Goal: Complete application form

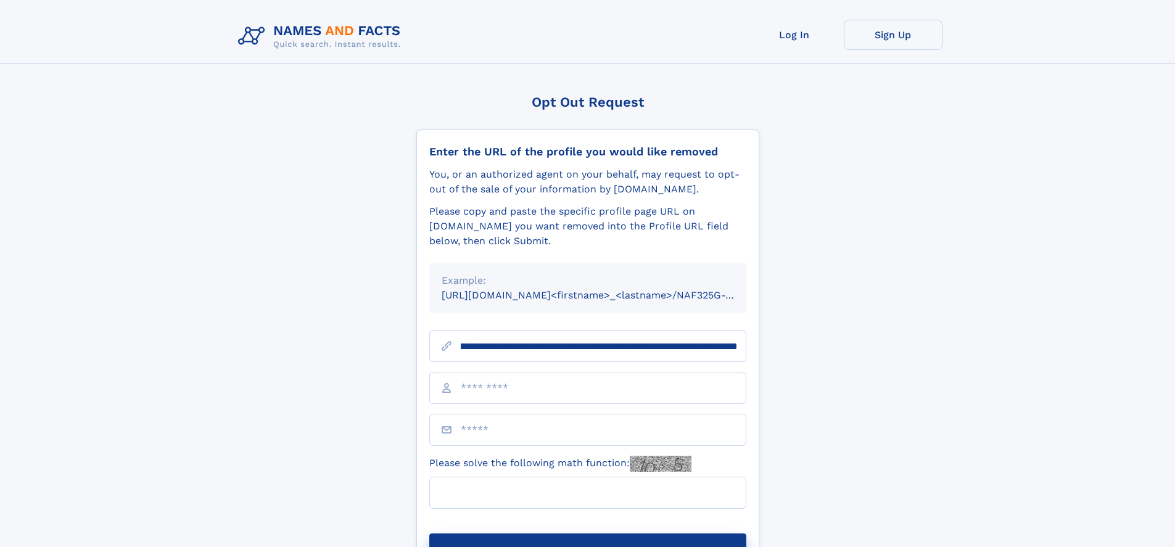
scroll to position [0, 151]
type input "**********"
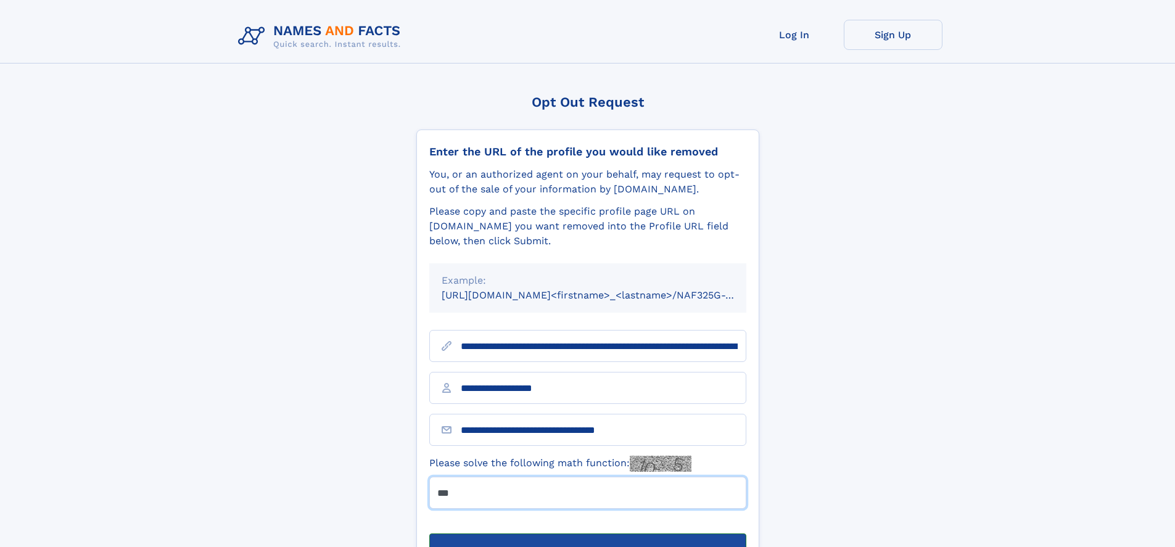
type input "***"
click at [587, 534] on button "Submit Opt Out Request" at bounding box center [587, 553] width 317 height 39
